Goal: Task Accomplishment & Management: Use online tool/utility

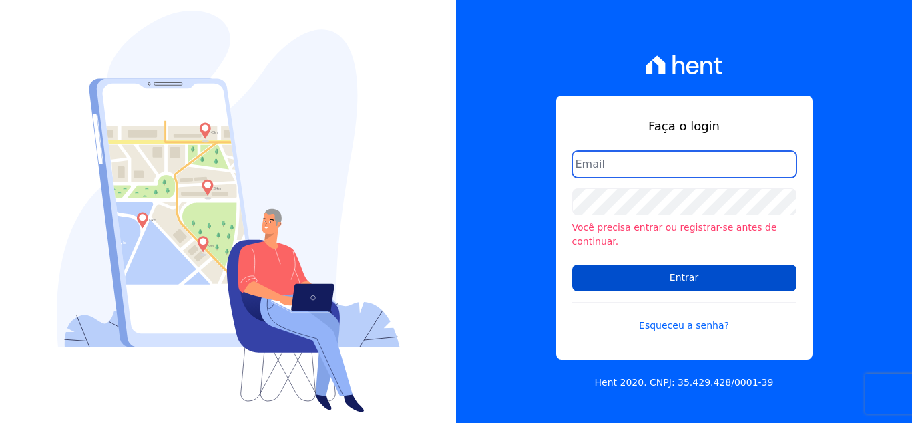
type input "hellen@3pnegociosimobiliarios.com.br"
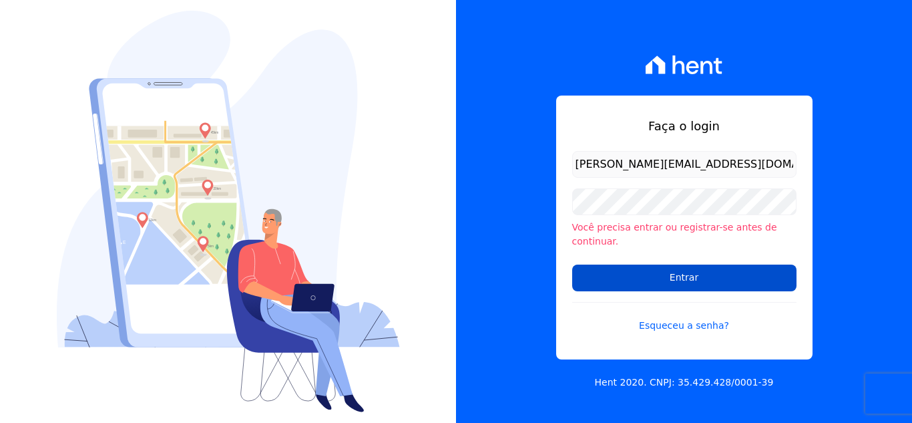
click at [669, 272] on input "Entrar" at bounding box center [684, 277] width 224 height 27
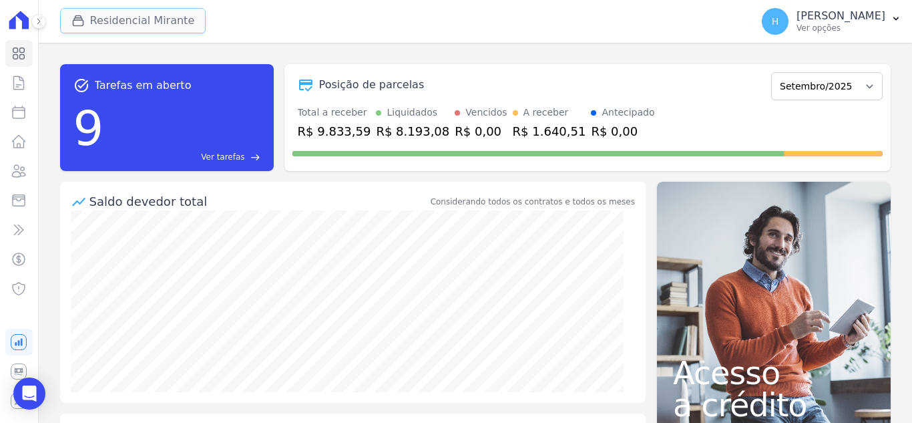
click at [118, 17] on button "Residencial Mirante" at bounding box center [133, 20] width 146 height 25
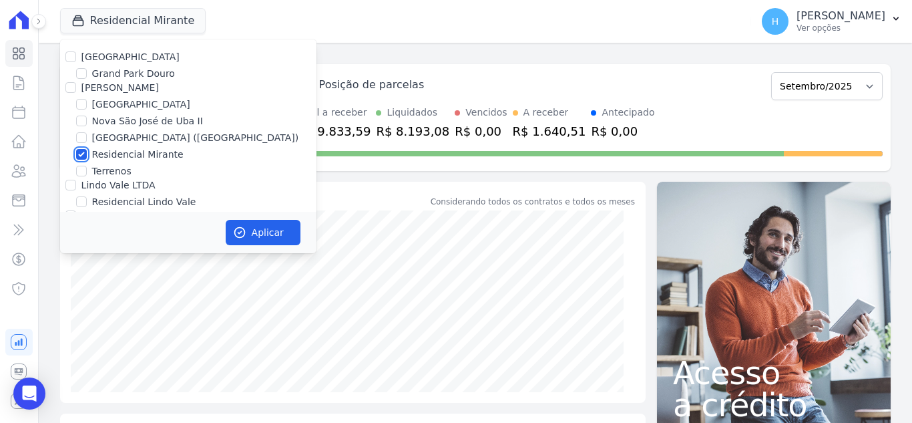
click at [82, 156] on input "Residencial Mirante" at bounding box center [81, 154] width 11 height 11
checkbox input "false"
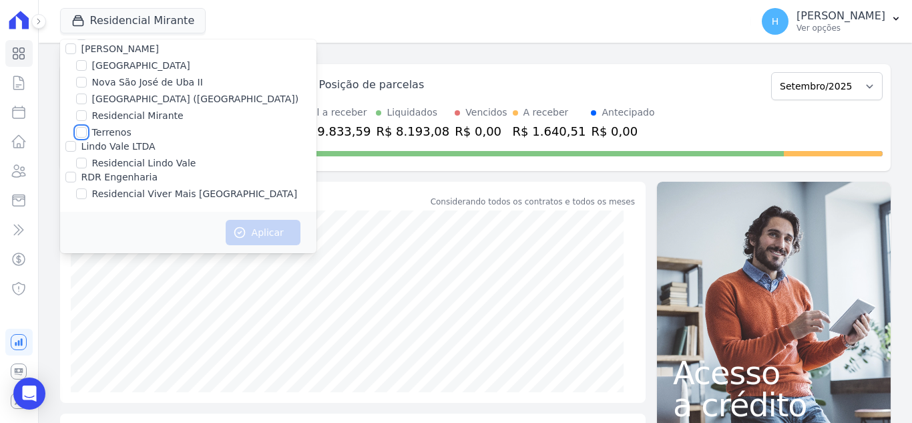
click at [83, 133] on input "Terrenos" at bounding box center [81, 132] width 11 height 11
checkbox input "true"
click at [292, 230] on button "Aplicar" at bounding box center [263, 232] width 75 height 25
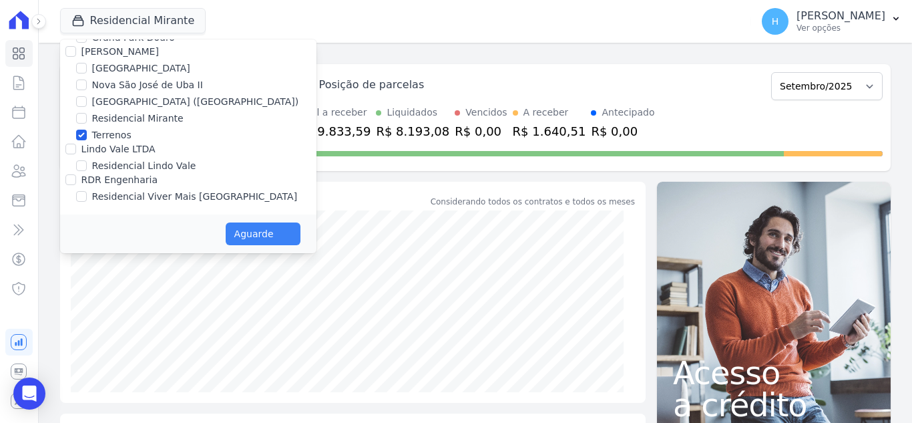
scroll to position [36, 0]
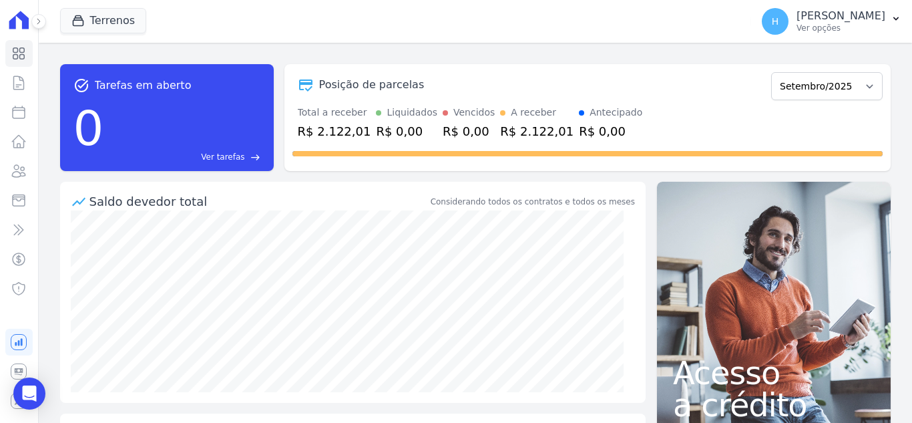
click at [539, 60] on div "task_alt Tarefas em aberto 0 Ver tarefas east Posição de parcelas Setembro/2023…" at bounding box center [475, 117] width 831 height 128
click at [861, 14] on p "[PERSON_NAME]" at bounding box center [841, 15] width 89 height 13
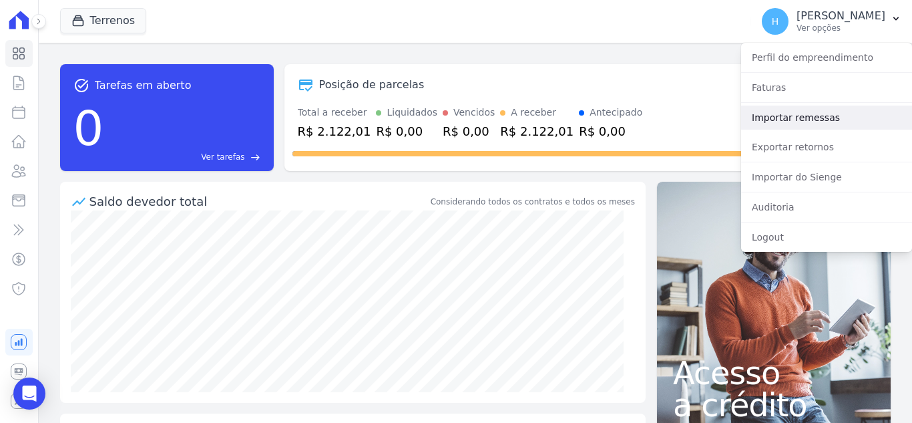
click at [812, 114] on link "Importar remessas" at bounding box center [826, 118] width 171 height 24
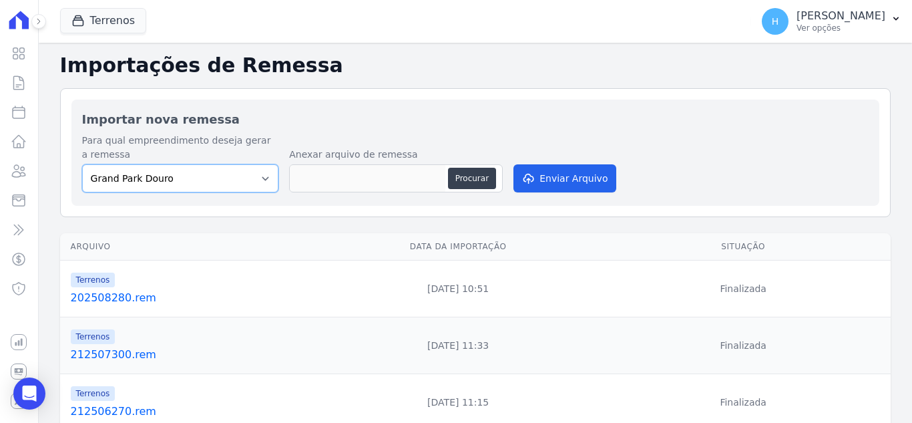
click at [228, 187] on select "Grand Park Douro Loteamento Village Nova São José de Uba II Parque Santa Fé (Bo…" at bounding box center [180, 178] width 197 height 28
select select "334b85b4-cb93-4621-9dac-d72dedc5ef40"
click at [82, 164] on select "Grand Park Douro Loteamento Village Nova São José de Uba II Parque Santa Fé (Bo…" at bounding box center [180, 178] width 197 height 28
click at [483, 176] on button "Procurar" at bounding box center [472, 178] width 48 height 21
type input "202509020.rem"
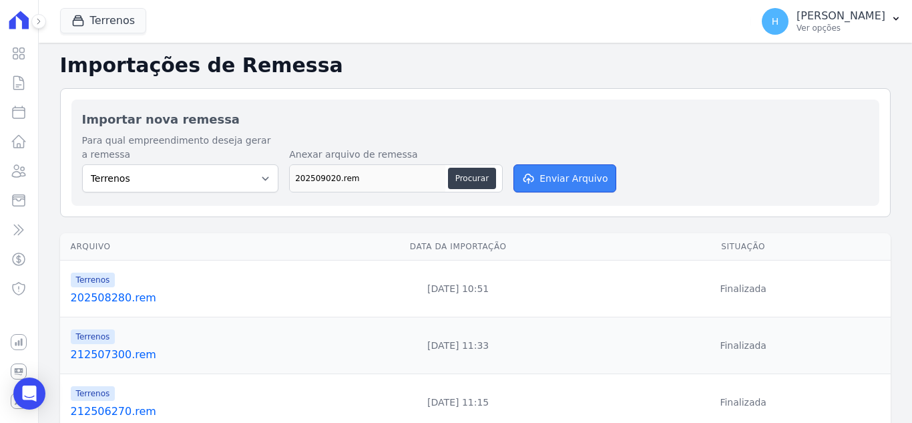
click at [597, 185] on button "Enviar Arquivo" at bounding box center [564, 178] width 103 height 28
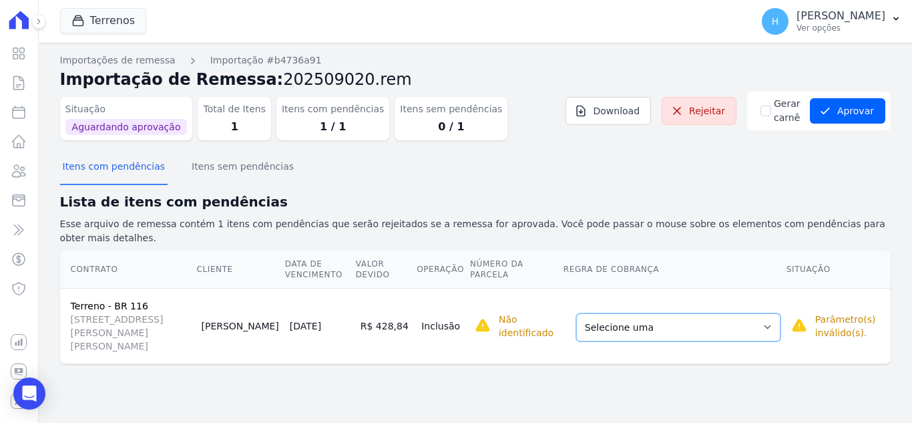
click at [696, 313] on select "Selecione uma Nova Parcela Avulsa Parcela Avulsa Existente Intercalada (9 X R$ …" at bounding box center [678, 327] width 204 height 28
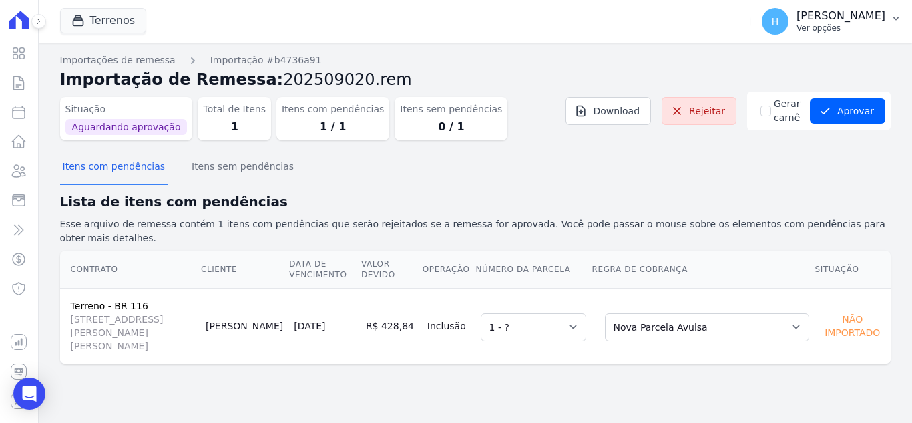
click at [845, 17] on p "[PERSON_NAME]" at bounding box center [841, 15] width 89 height 13
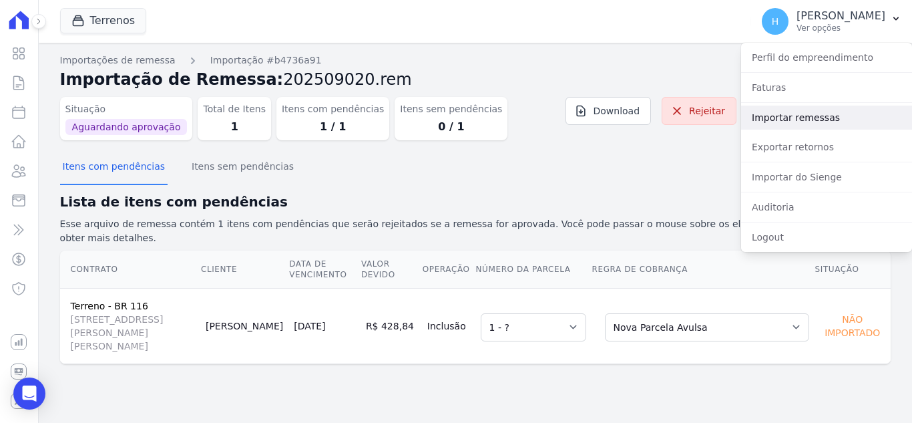
click at [819, 112] on link "Importar remessas" at bounding box center [826, 118] width 171 height 24
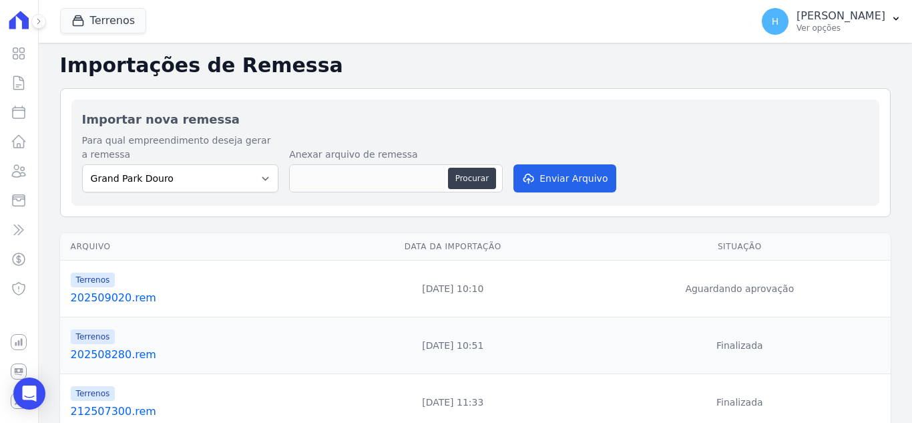
click at [118, 308] on td "Terrenos 202509020.rem" at bounding box center [188, 288] width 257 height 57
click at [128, 298] on link "202509020.rem" at bounding box center [191, 298] width 241 height 16
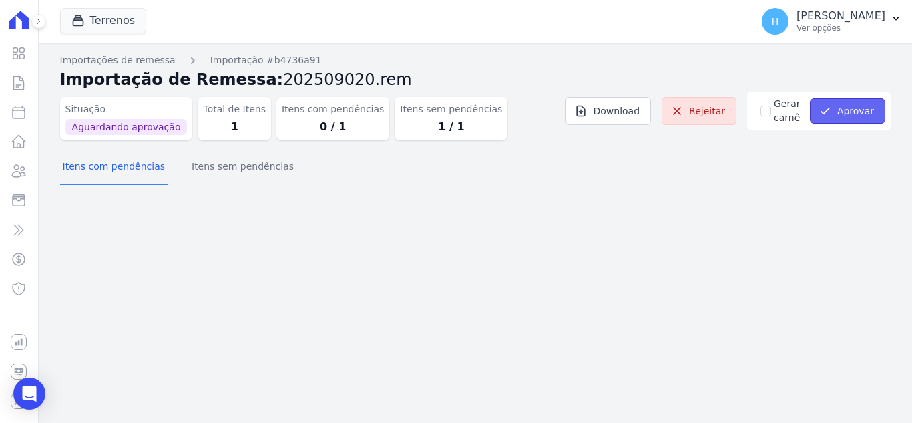
click at [832, 114] on icon "submit" at bounding box center [825, 110] width 13 height 13
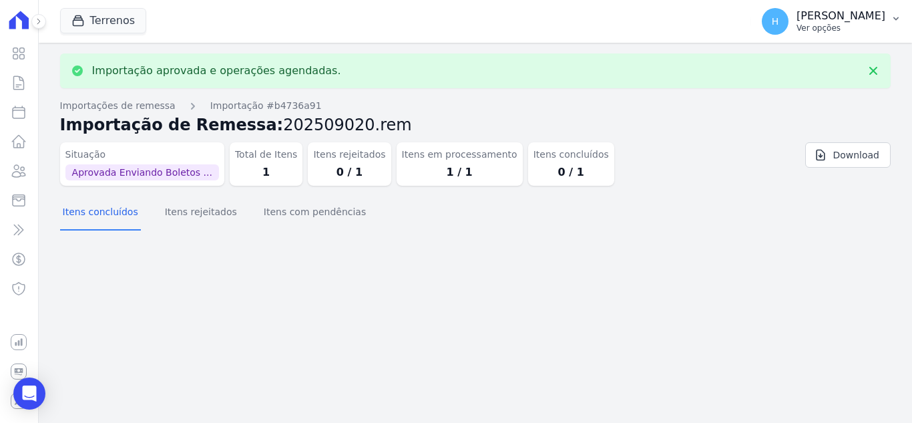
click at [839, 24] on p "Ver opções" at bounding box center [841, 28] width 89 height 11
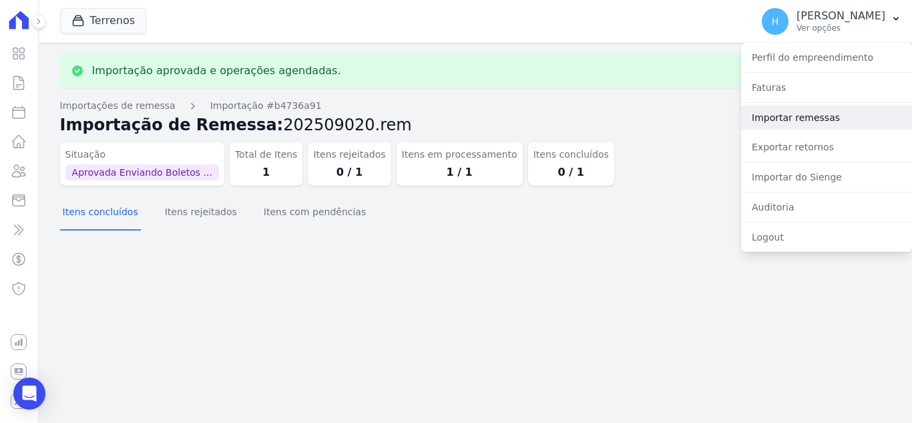
click at [825, 114] on link "Importar remessas" at bounding box center [826, 118] width 171 height 24
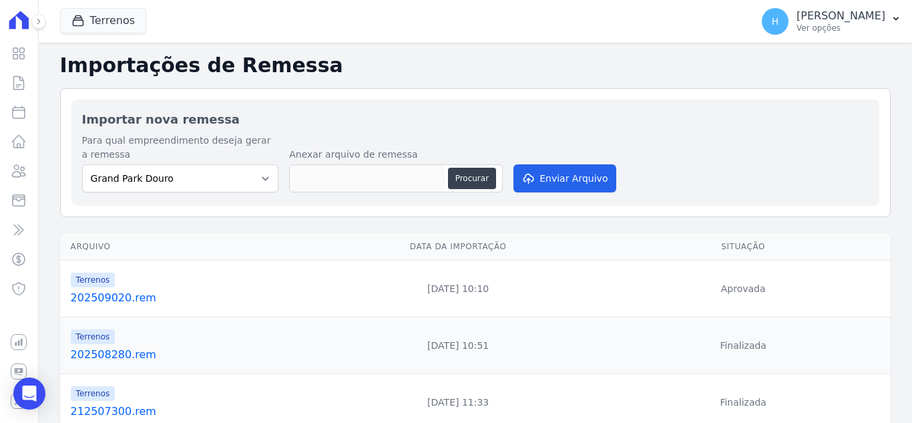
click at [655, 115] on h2 "Importar nova remessa" at bounding box center [475, 119] width 787 height 18
click at [98, 298] on link "202509020.rem" at bounding box center [193, 298] width 244 height 16
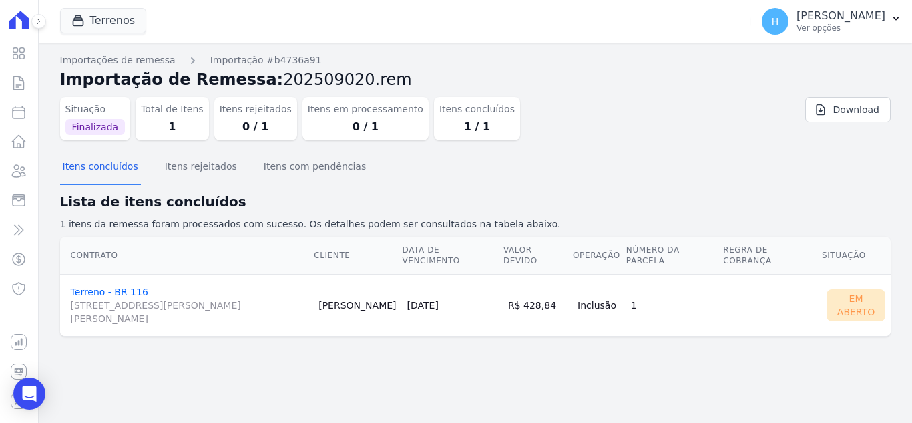
click at [79, 286] on link "Terreno - BR 116 [STREET_ADDRESS][PERSON_NAME][PERSON_NAME]" at bounding box center [190, 305] width 238 height 39
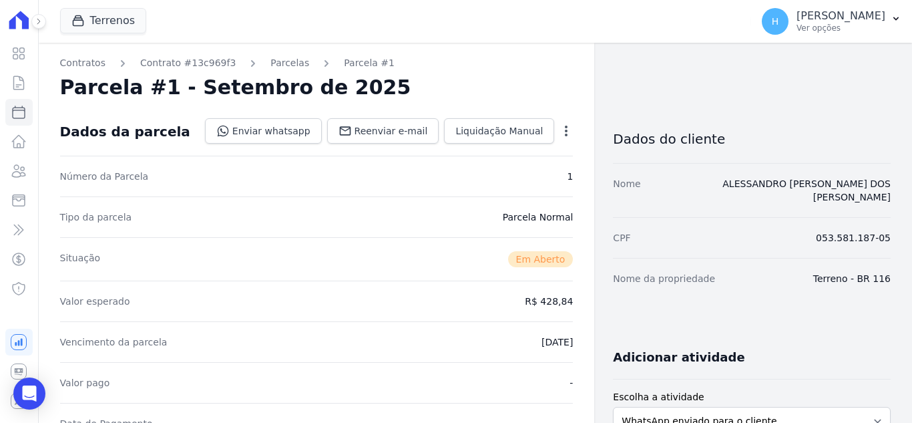
scroll to position [401, 0]
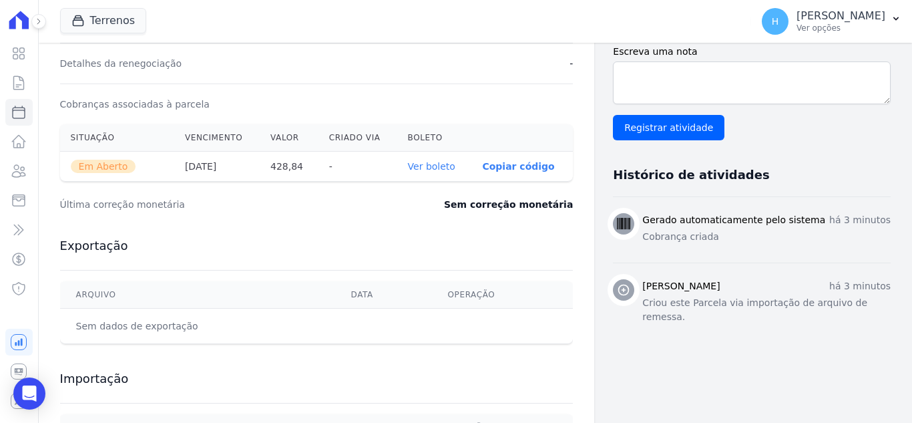
click at [434, 167] on link "Ver boleto" at bounding box center [431, 166] width 47 height 11
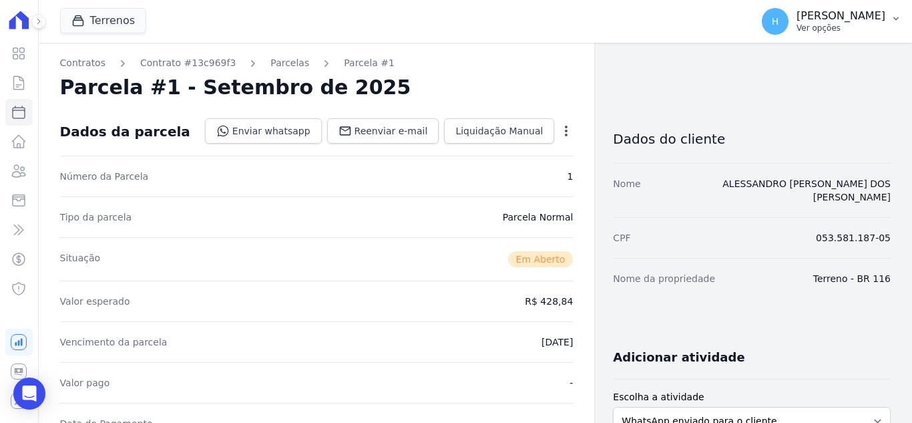
click at [865, 18] on p "[PERSON_NAME]" at bounding box center [841, 15] width 89 height 13
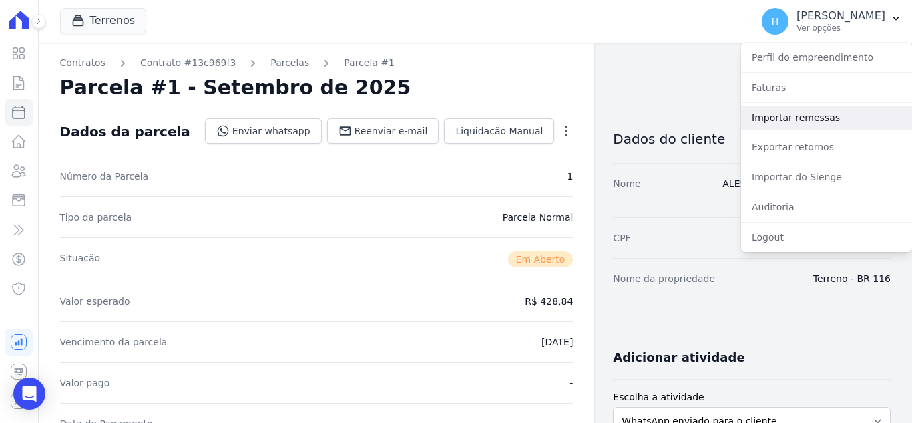
click at [788, 114] on link "Importar remessas" at bounding box center [826, 118] width 171 height 24
